Goal: Information Seeking & Learning: Learn about a topic

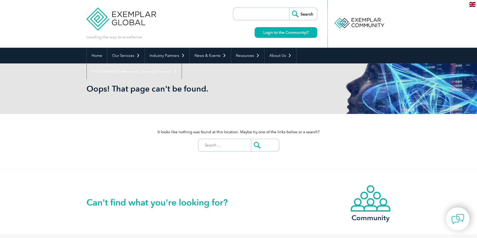
click at [212, 145] on input "Search for:" at bounding box center [226, 145] width 50 height 12
type input "continuing education credits"
click at [251, 139] on input "submit" at bounding box center [265, 145] width 28 height 12
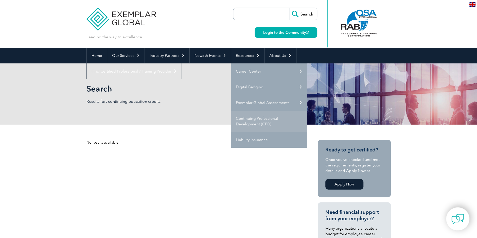
click at [249, 118] on link "Continuing Professional Development (CPD)" at bounding box center [269, 121] width 76 height 21
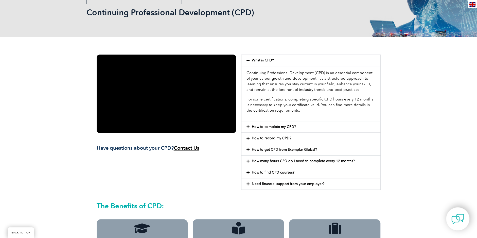
scroll to position [76, 0]
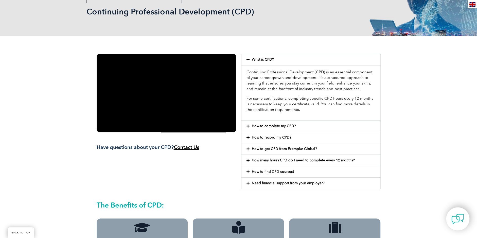
click at [249, 126] on span at bounding box center [249, 126] width 5 height 4
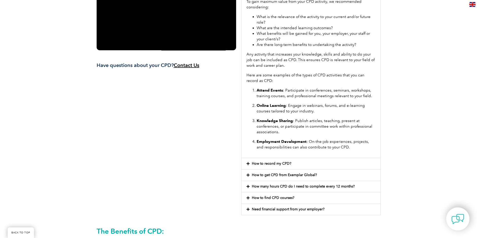
scroll to position [178, 0]
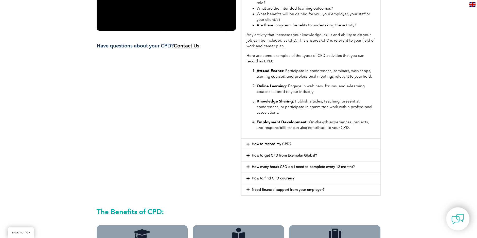
click at [247, 143] on icon at bounding box center [248, 144] width 3 height 4
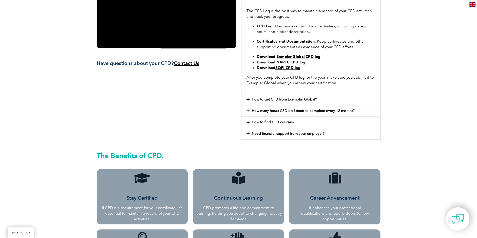
scroll to position [152, 0]
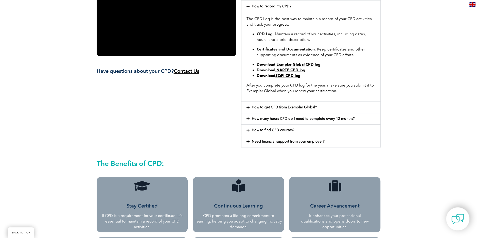
click at [247, 106] on icon at bounding box center [248, 108] width 3 height 4
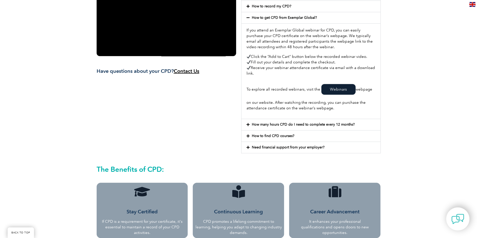
click at [248, 125] on icon at bounding box center [248, 125] width 3 height 4
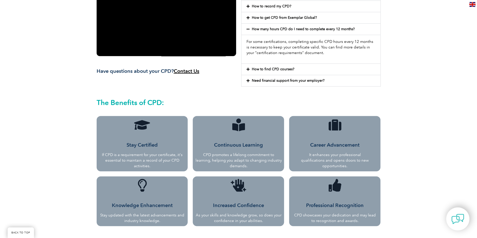
click at [249, 68] on icon at bounding box center [248, 69] width 3 height 4
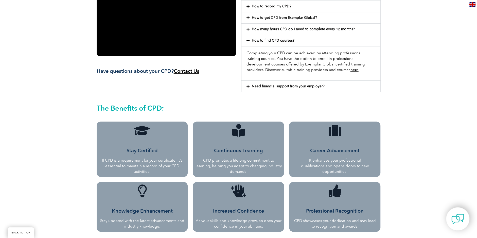
click at [249, 85] on icon at bounding box center [248, 86] width 3 height 4
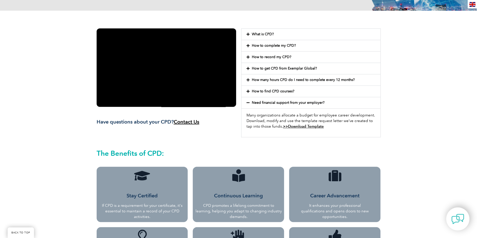
scroll to position [76, 0]
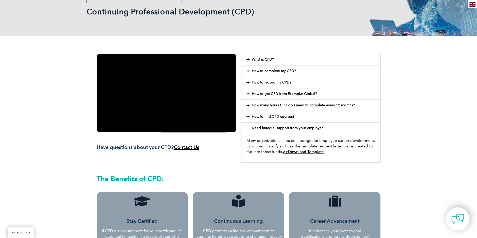
click at [254, 82] on link "How to record my CPD?" at bounding box center [272, 82] width 40 height 4
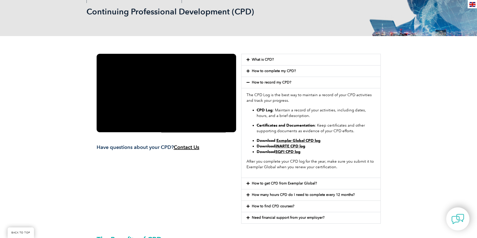
click at [304, 140] on link "Exmplar Global CPD log" at bounding box center [299, 140] width 44 height 5
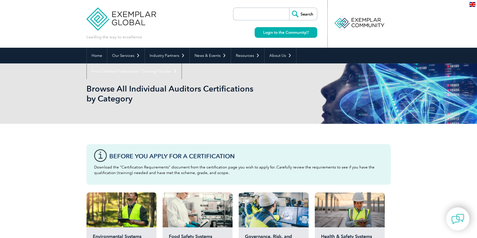
click at [256, 14] on input "search" at bounding box center [262, 14] width 53 height 12
type input "CTU"
click at [308, 12] on input "Search" at bounding box center [303, 14] width 28 height 12
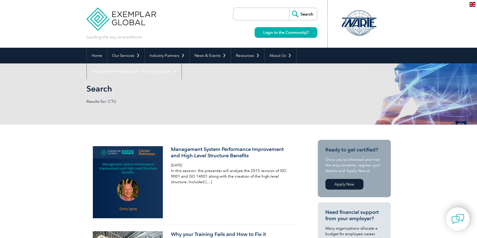
click at [263, 13] on input "search" at bounding box center [262, 14] width 53 height 12
paste input "Continuing Training Unit"
type input "Continuing Training Unit"
click at [307, 14] on input "Search" at bounding box center [303, 14] width 28 height 12
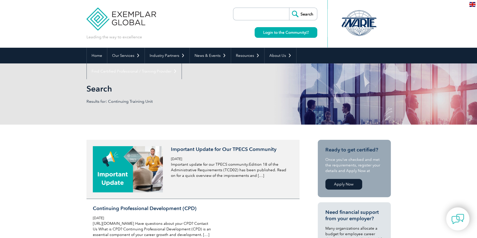
click at [228, 148] on h3 "Important Update for Our TPECS Community" at bounding box center [231, 149] width 120 height 6
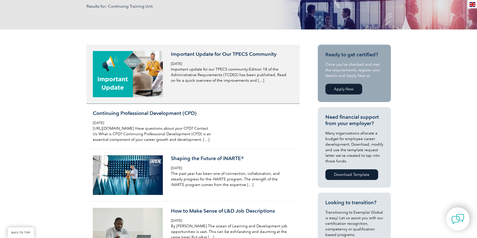
scroll to position [101, 0]
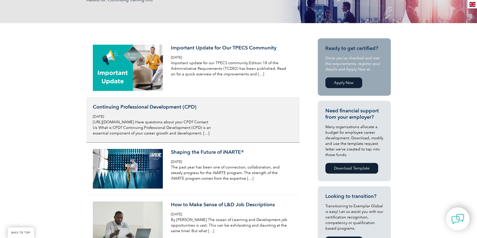
click at [150, 106] on h3 "Continuing Professional Development (CPD)" at bounding box center [153, 107] width 120 height 6
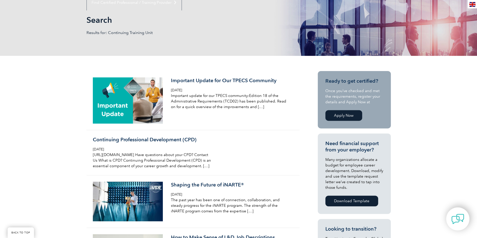
scroll to position [0, 0]
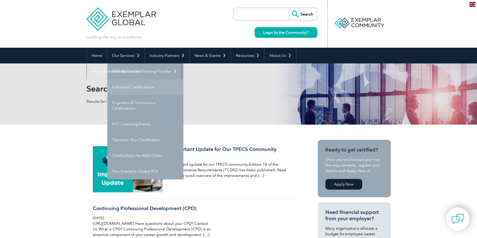
click at [132, 86] on link "Individual Certifications" at bounding box center [145, 87] width 76 height 16
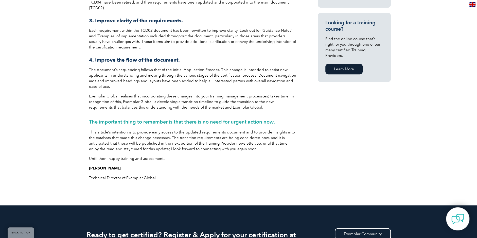
scroll to position [381, 0]
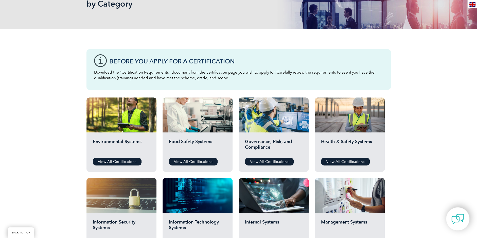
scroll to position [127, 0]
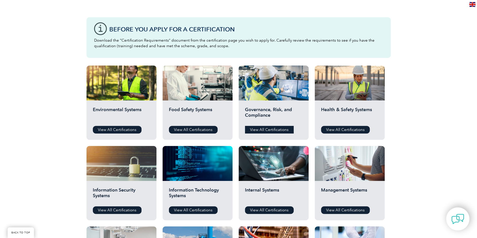
click at [272, 132] on link "View All Certifications" at bounding box center [269, 130] width 49 height 8
click at [186, 211] on link "View All Certifications" at bounding box center [193, 210] width 49 height 8
click at [261, 210] on link "View All Certifications" at bounding box center [269, 210] width 49 height 8
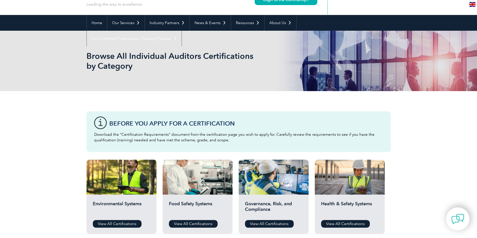
scroll to position [0, 0]
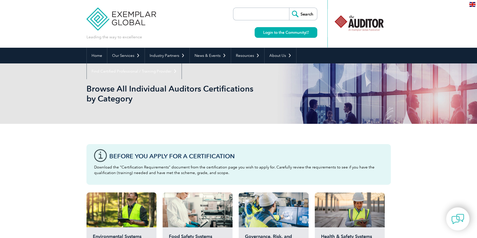
click at [246, 13] on input "search" at bounding box center [262, 14] width 53 height 12
type input "AI"
click at [289, 8] on input "Search" at bounding box center [303, 14] width 28 height 12
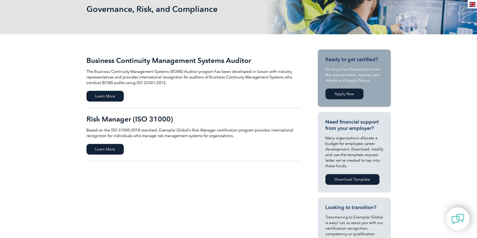
scroll to position [25, 0]
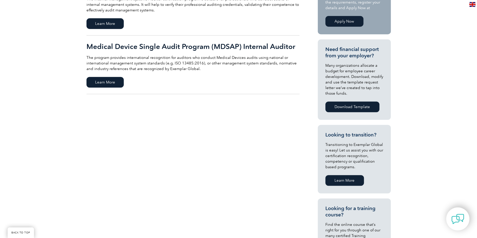
scroll to position [51, 0]
